Goal: Navigation & Orientation: Find specific page/section

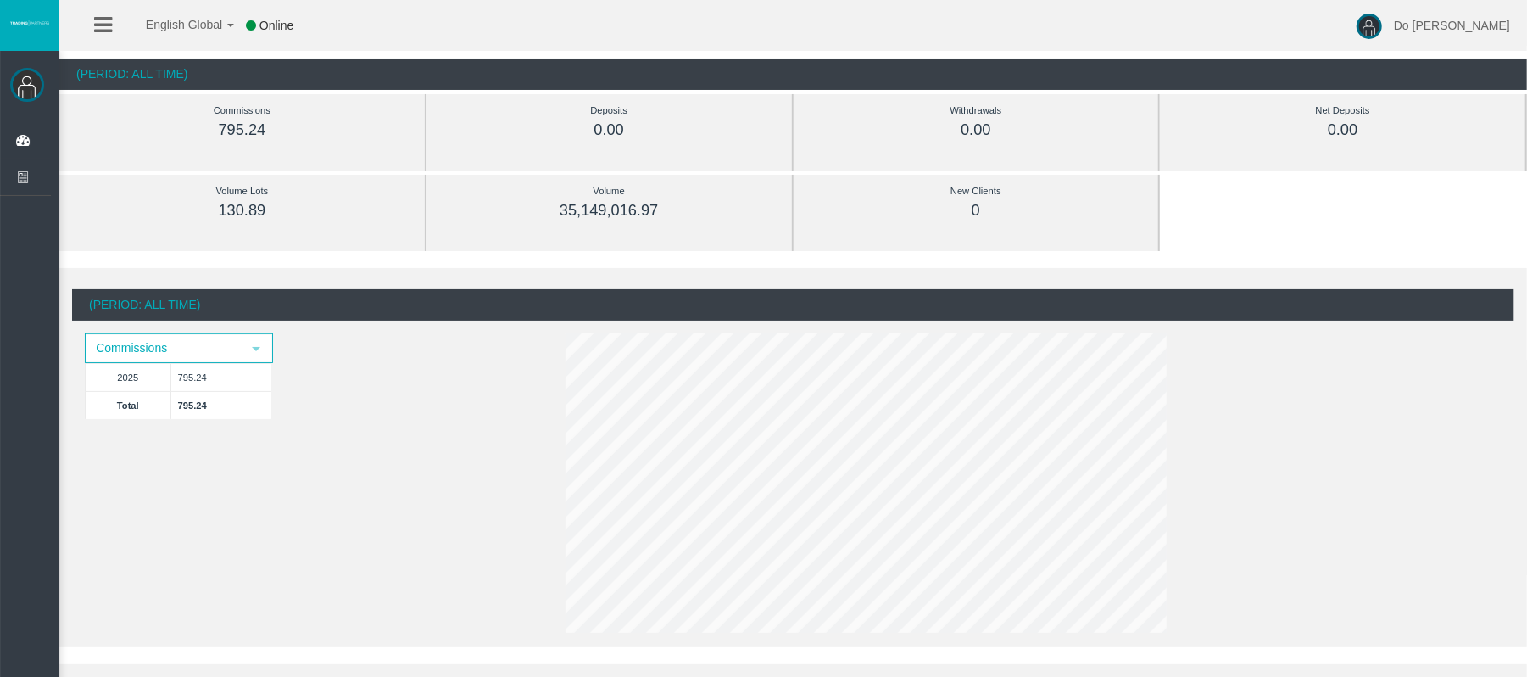
scroll to position [113, 0]
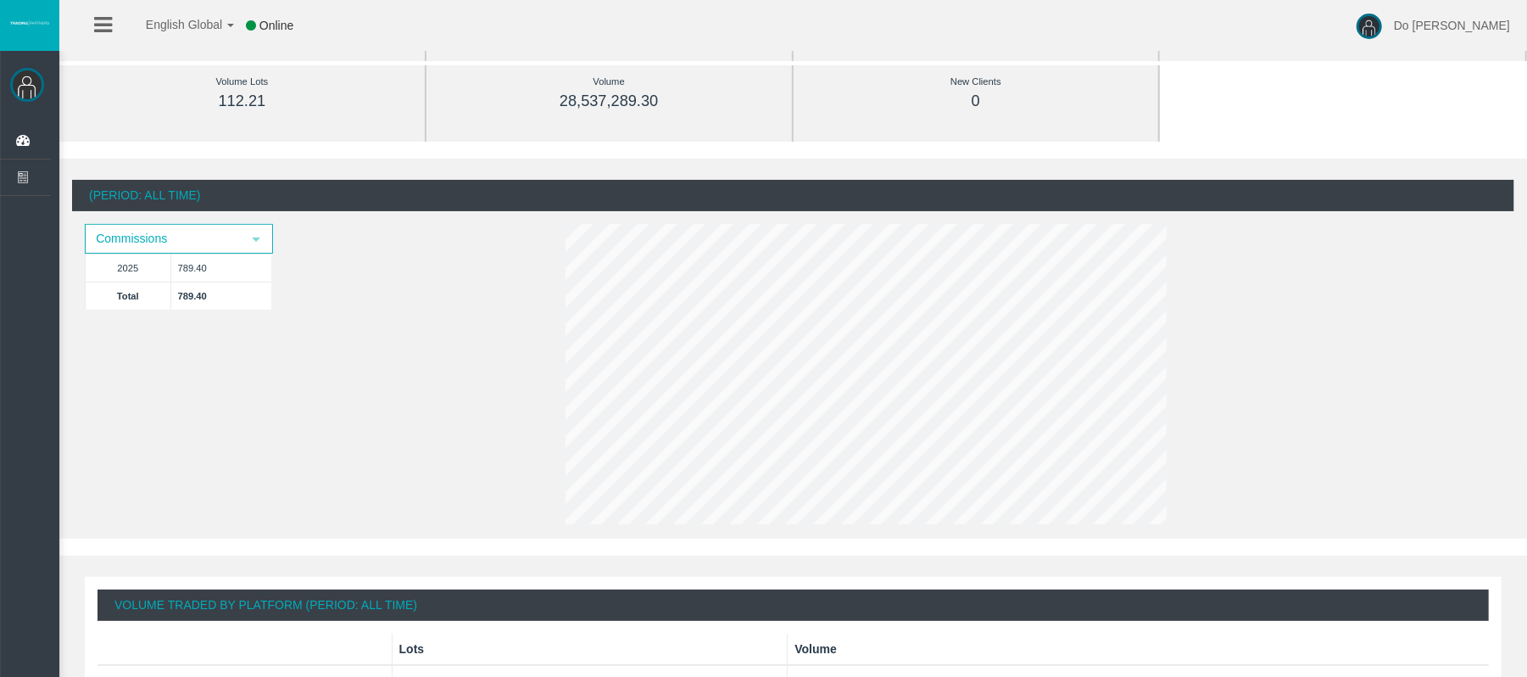
scroll to position [173, 0]
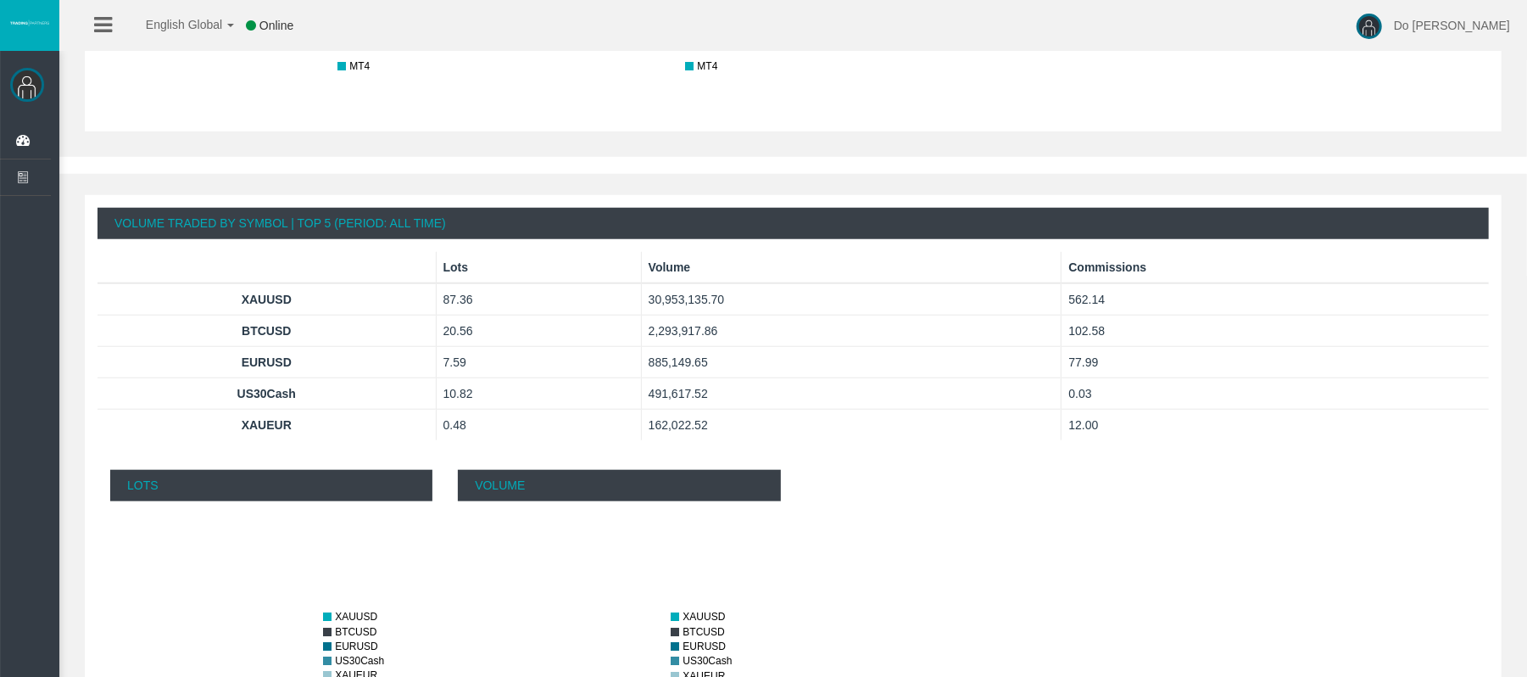
scroll to position [1077, 0]
